Goal: Transaction & Acquisition: Obtain resource

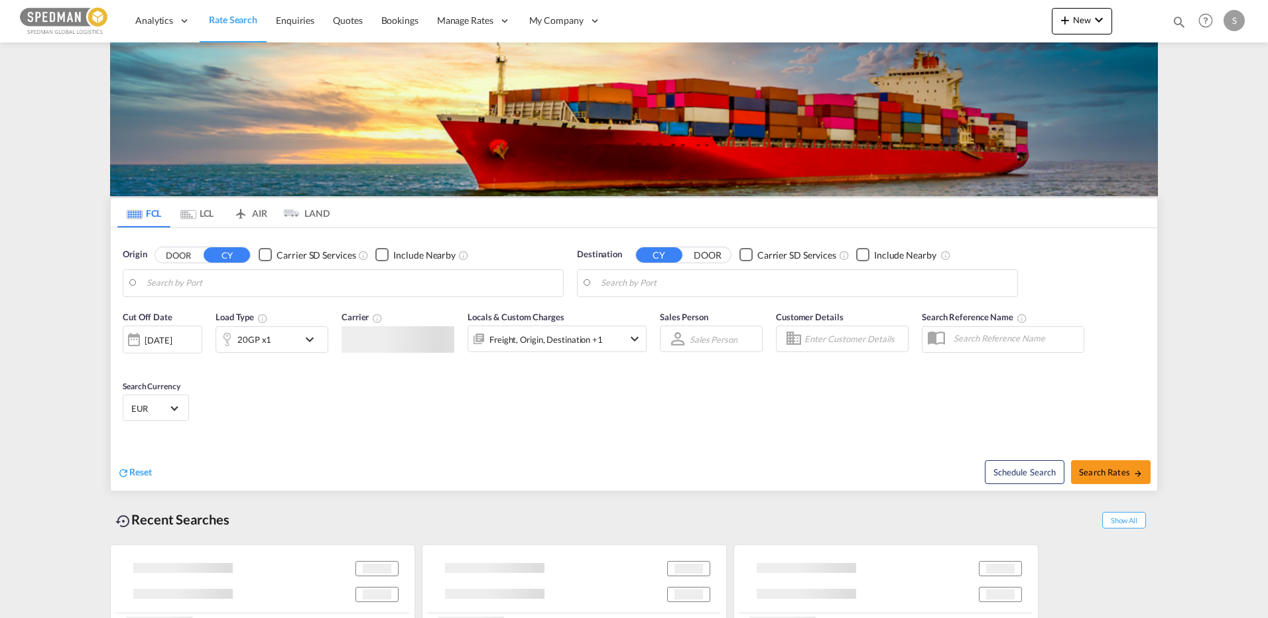
type input "[GEOGRAPHIC_DATA], [GEOGRAPHIC_DATA]"
type input "[GEOGRAPHIC_DATA], MXVER"
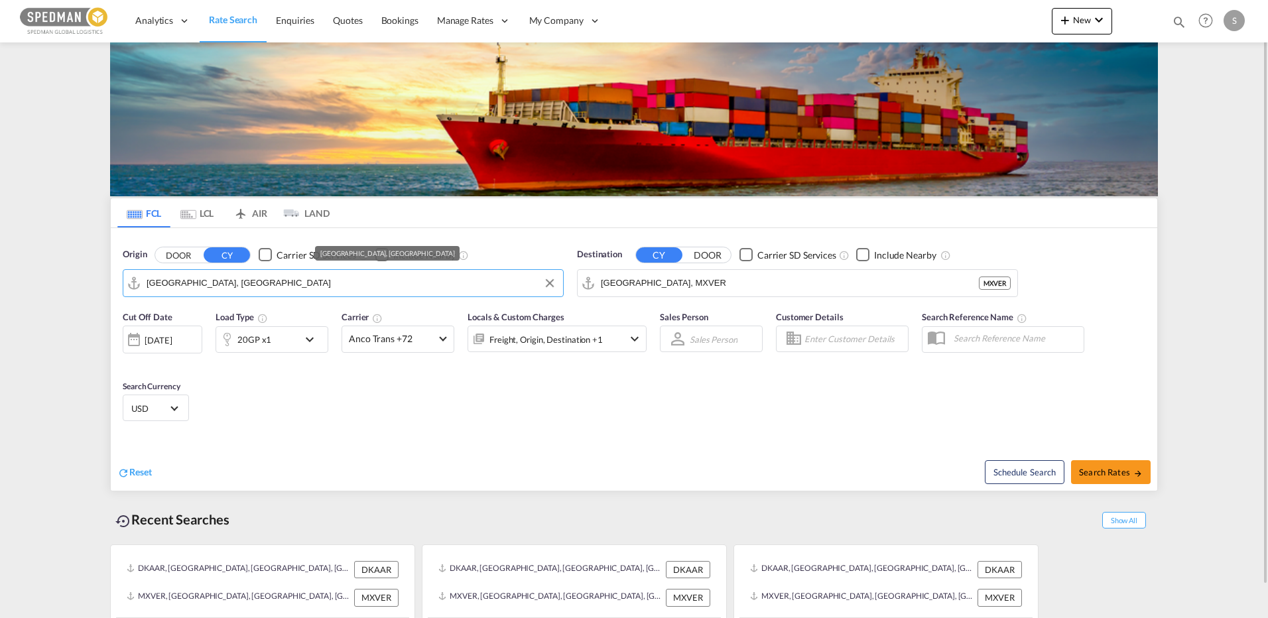
click at [227, 281] on input "[GEOGRAPHIC_DATA], [GEOGRAPHIC_DATA]" at bounding box center [352, 283] width 410 height 20
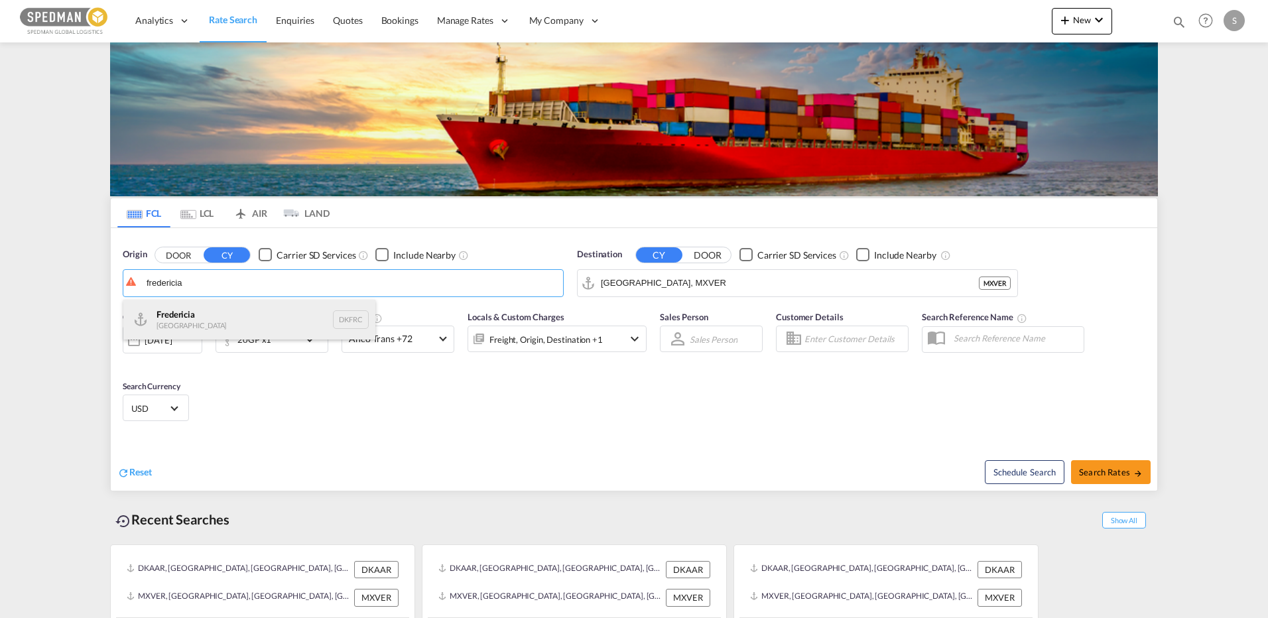
click at [215, 326] on div "Fredericia [GEOGRAPHIC_DATA] DKFRC" at bounding box center [249, 320] width 252 height 40
type input "[GEOGRAPHIC_DATA], DKFRC"
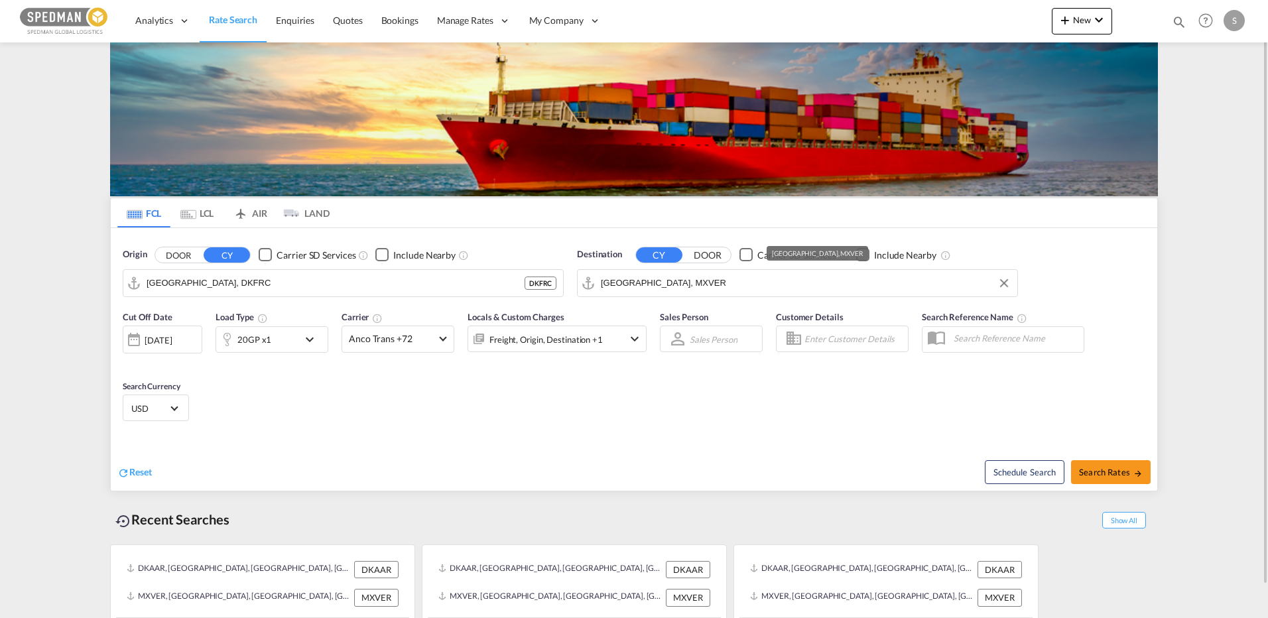
drag, startPoint x: 678, startPoint y: 292, endPoint x: 689, endPoint y: 290, distance: 11.6
click at [678, 292] on input "[GEOGRAPHIC_DATA], MXVER" at bounding box center [806, 283] width 410 height 20
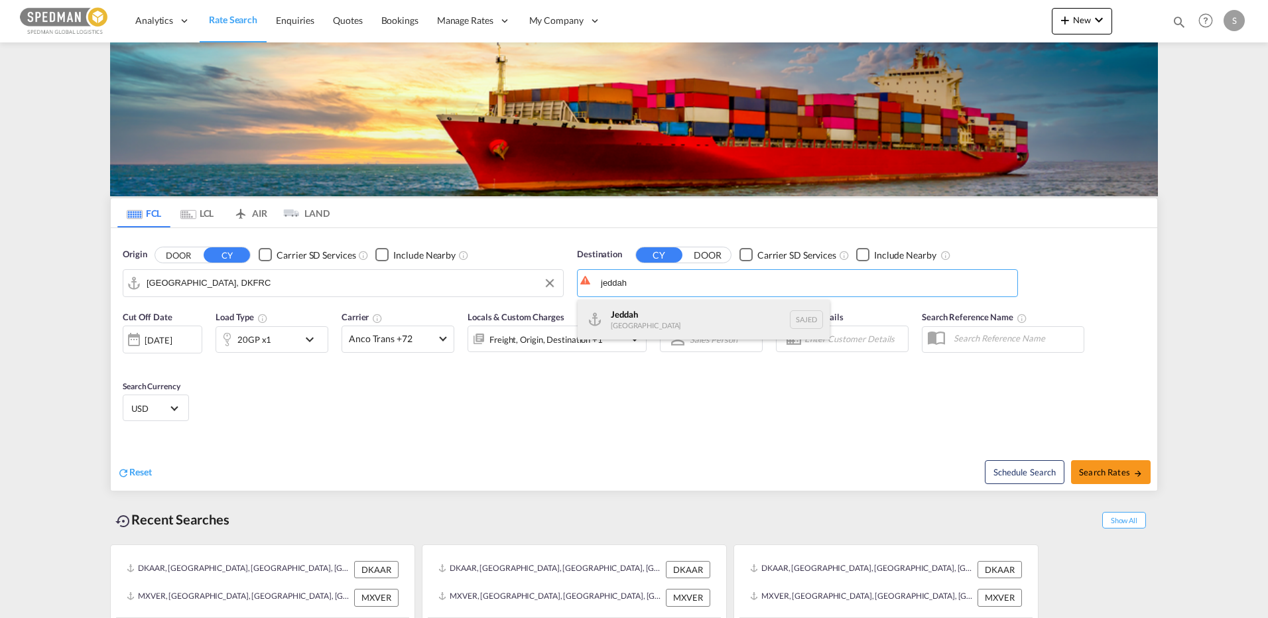
drag, startPoint x: 648, startPoint y: 316, endPoint x: 467, endPoint y: 350, distance: 184.8
click at [648, 316] on div "Jeddah [GEOGRAPHIC_DATA] SAJED" at bounding box center [703, 320] width 252 height 40
type input "Jeddah, SAJED"
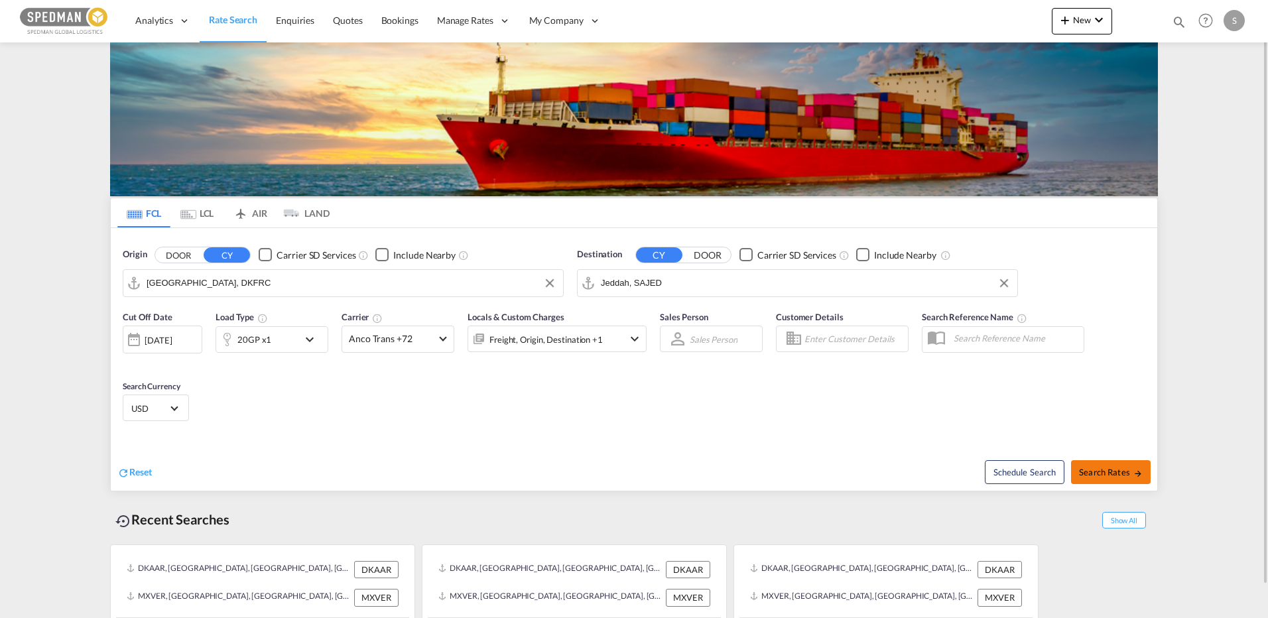
click at [1109, 467] on span "Search Rates" at bounding box center [1111, 472] width 64 height 11
type input "DKFRC to SAJED / [DATE]"
